Goal: Task Accomplishment & Management: Complete application form

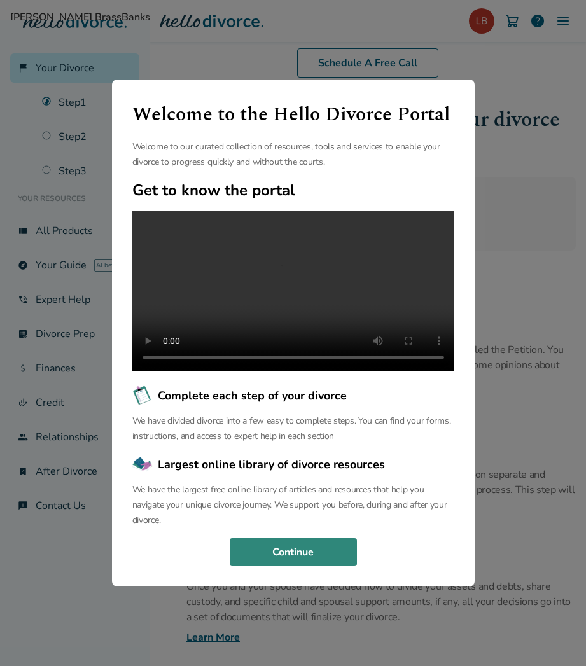
click at [317, 566] on button "Continue" at bounding box center [293, 552] width 127 height 28
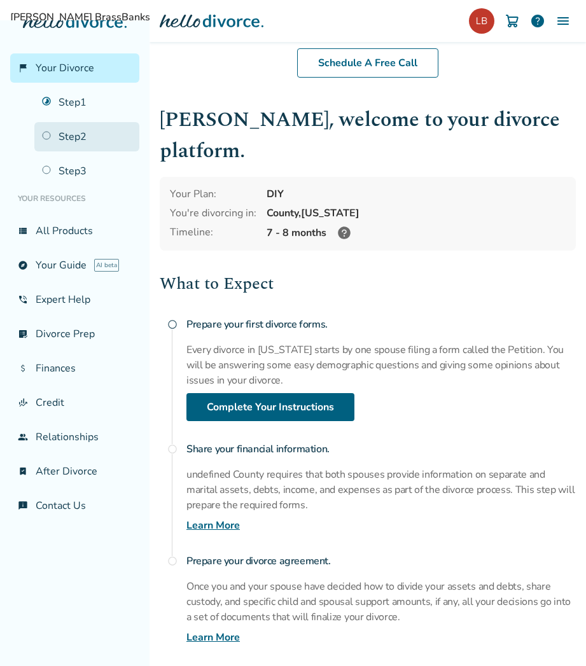
click at [80, 134] on link "Step 2" at bounding box center [86, 136] width 105 height 29
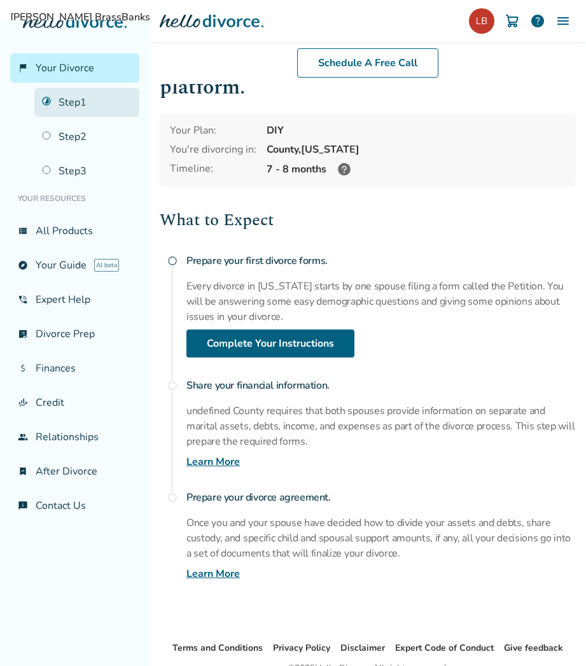
click at [67, 99] on link "Step 1" at bounding box center [86, 102] width 105 height 29
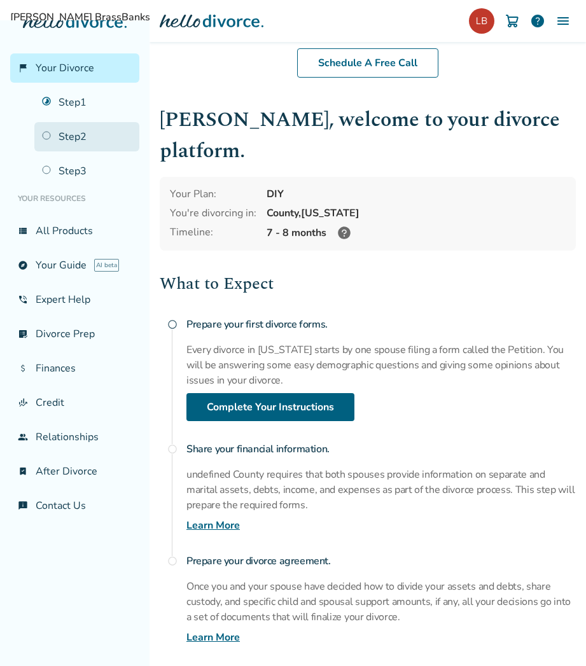
click at [69, 137] on link "Step 2" at bounding box center [86, 136] width 105 height 29
